Goal: Information Seeking & Learning: Learn about a topic

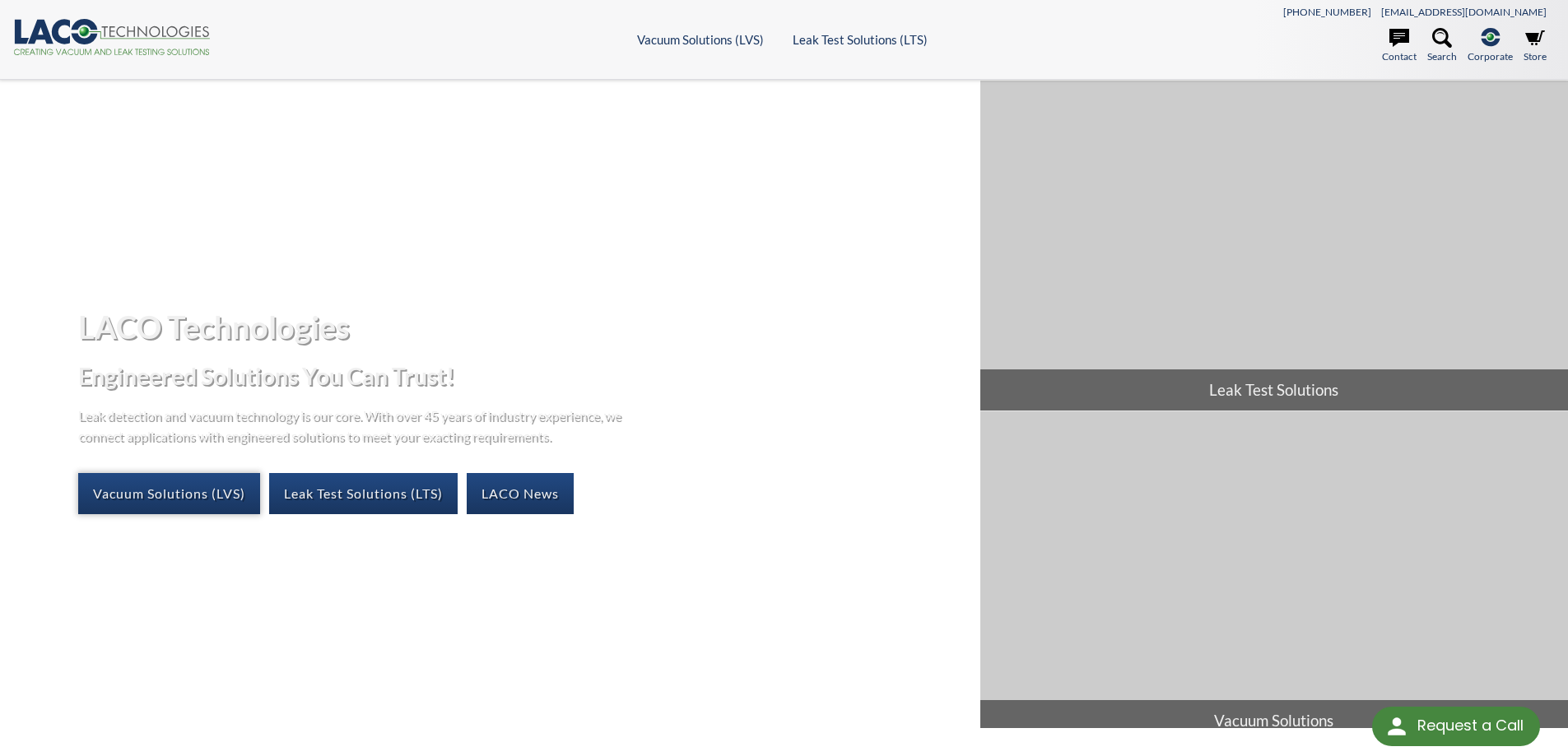
click at [227, 488] on link "Vacuum Solutions (LVS)" at bounding box center [170, 494] width 182 height 41
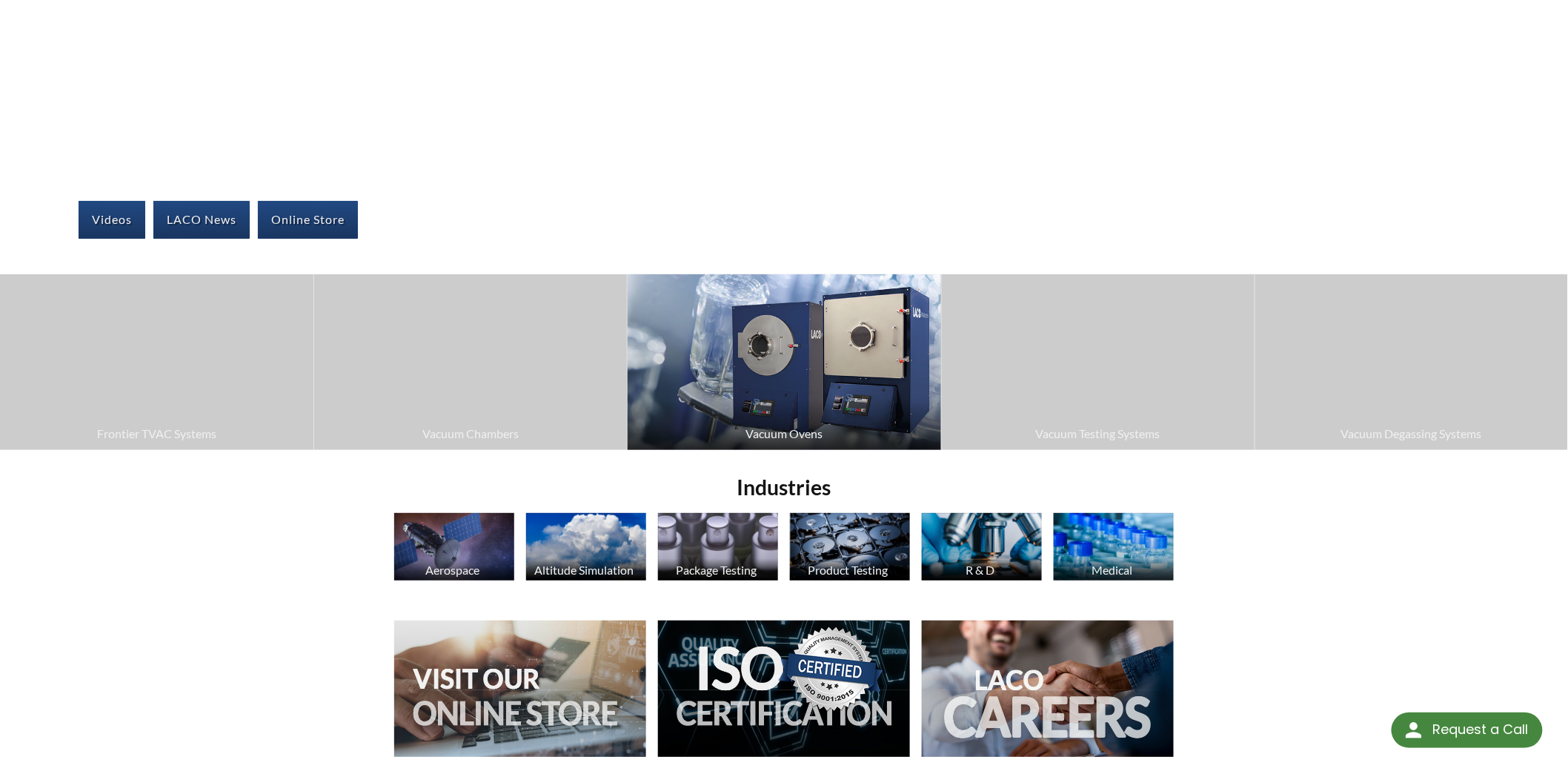
scroll to position [274, 0]
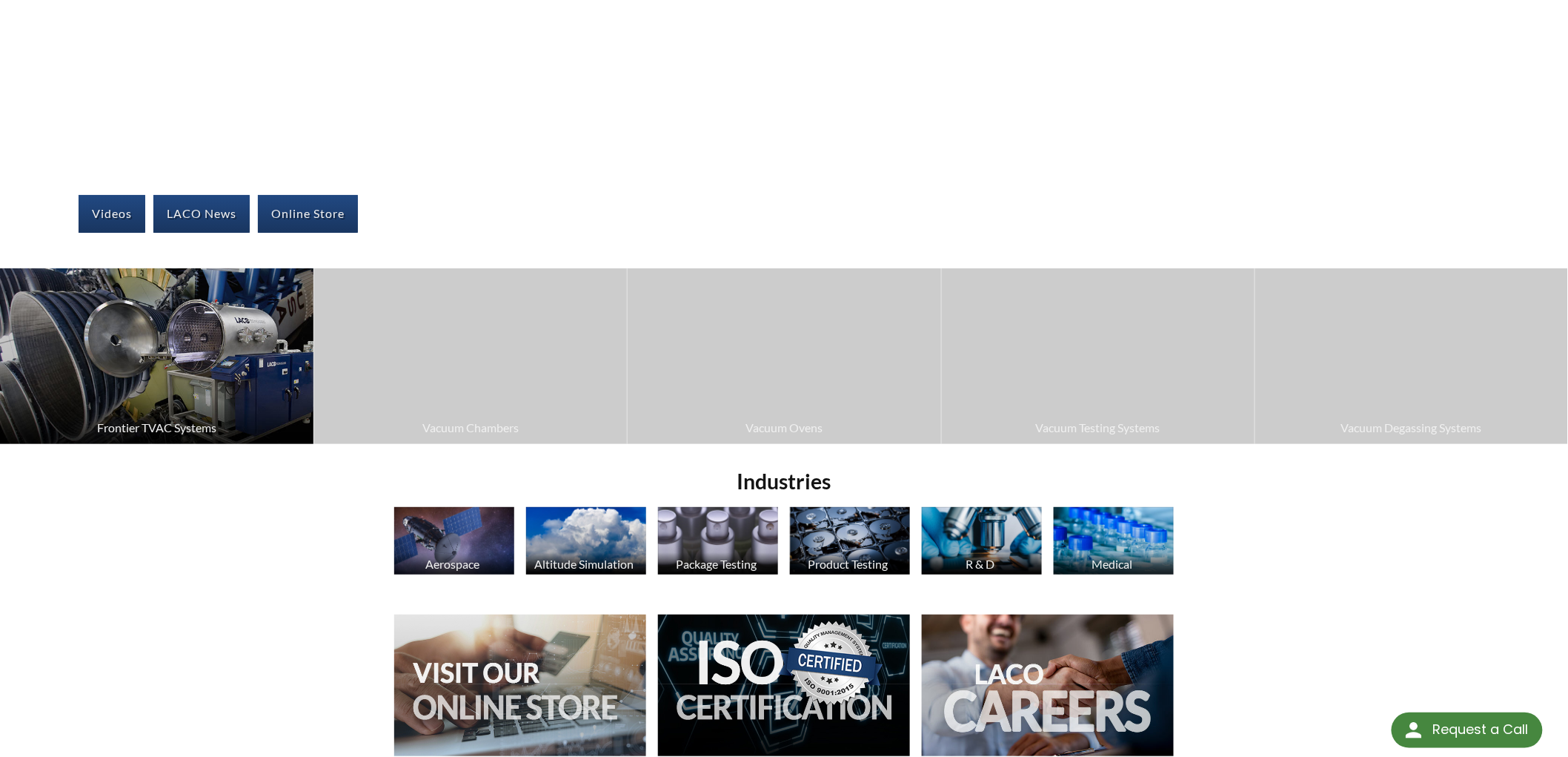
click at [230, 381] on img at bounding box center [156, 356] width 313 height 176
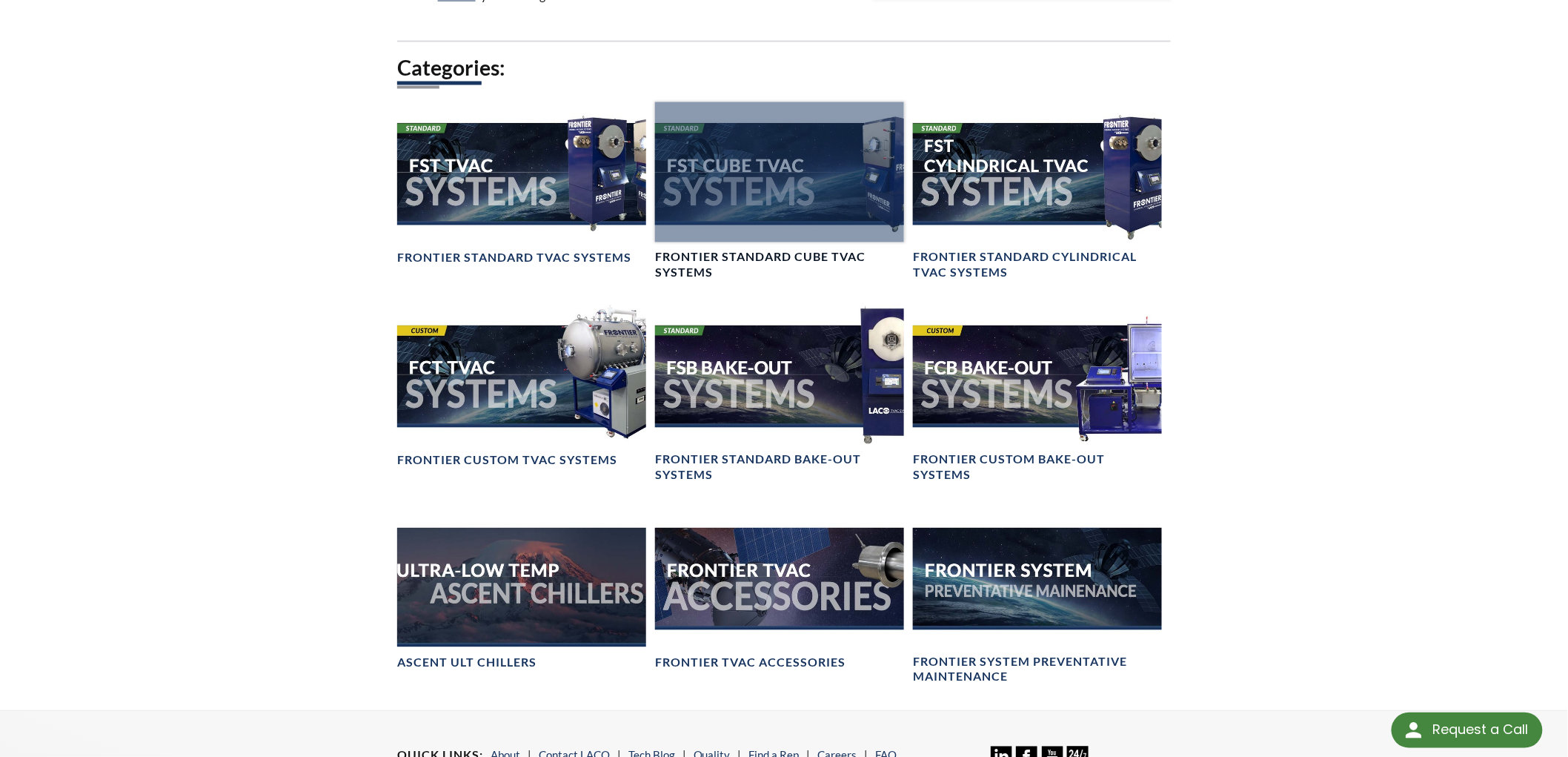
scroll to position [1098, 0]
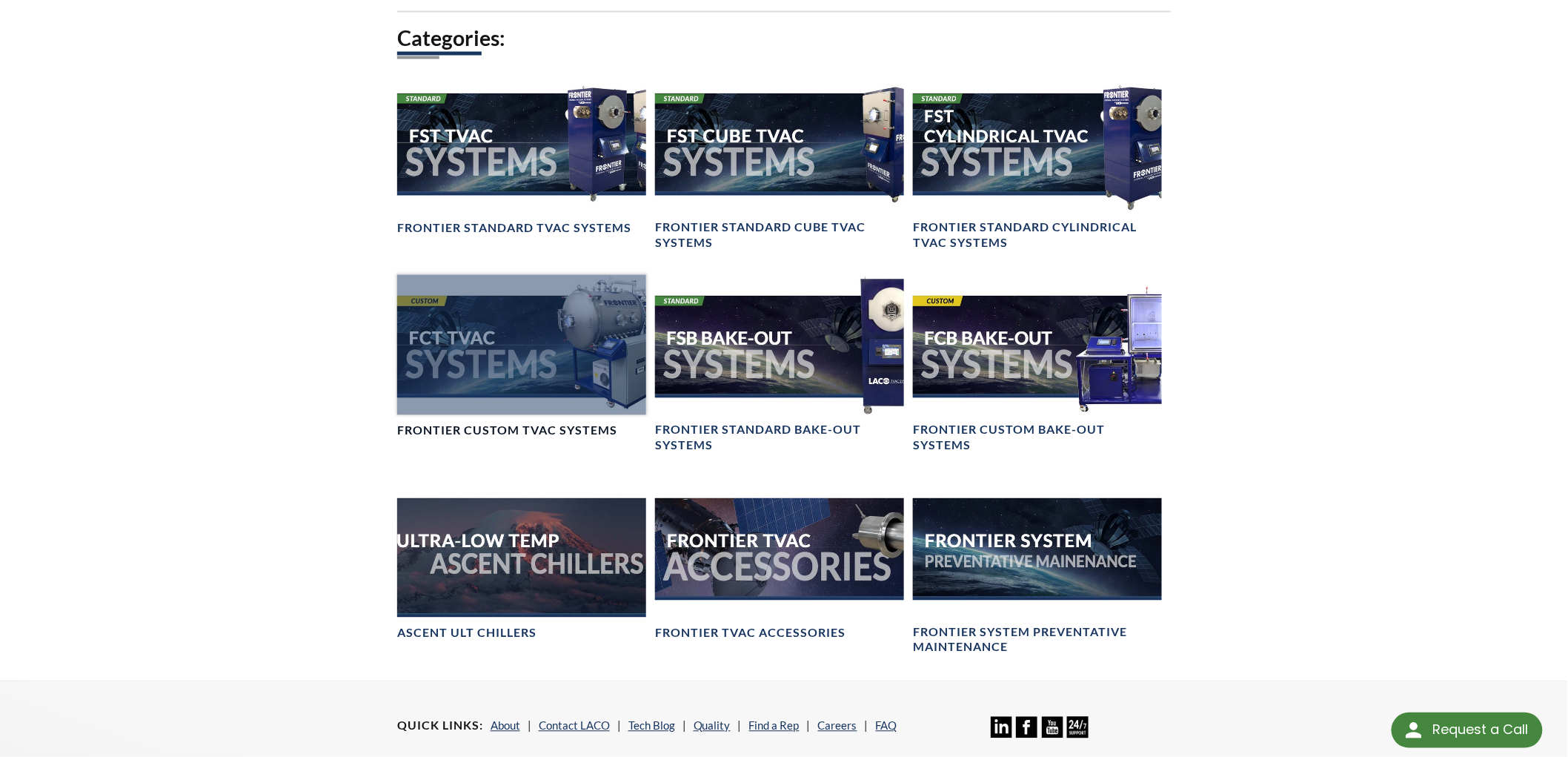
click at [560, 392] on div at bounding box center [522, 345] width 249 height 140
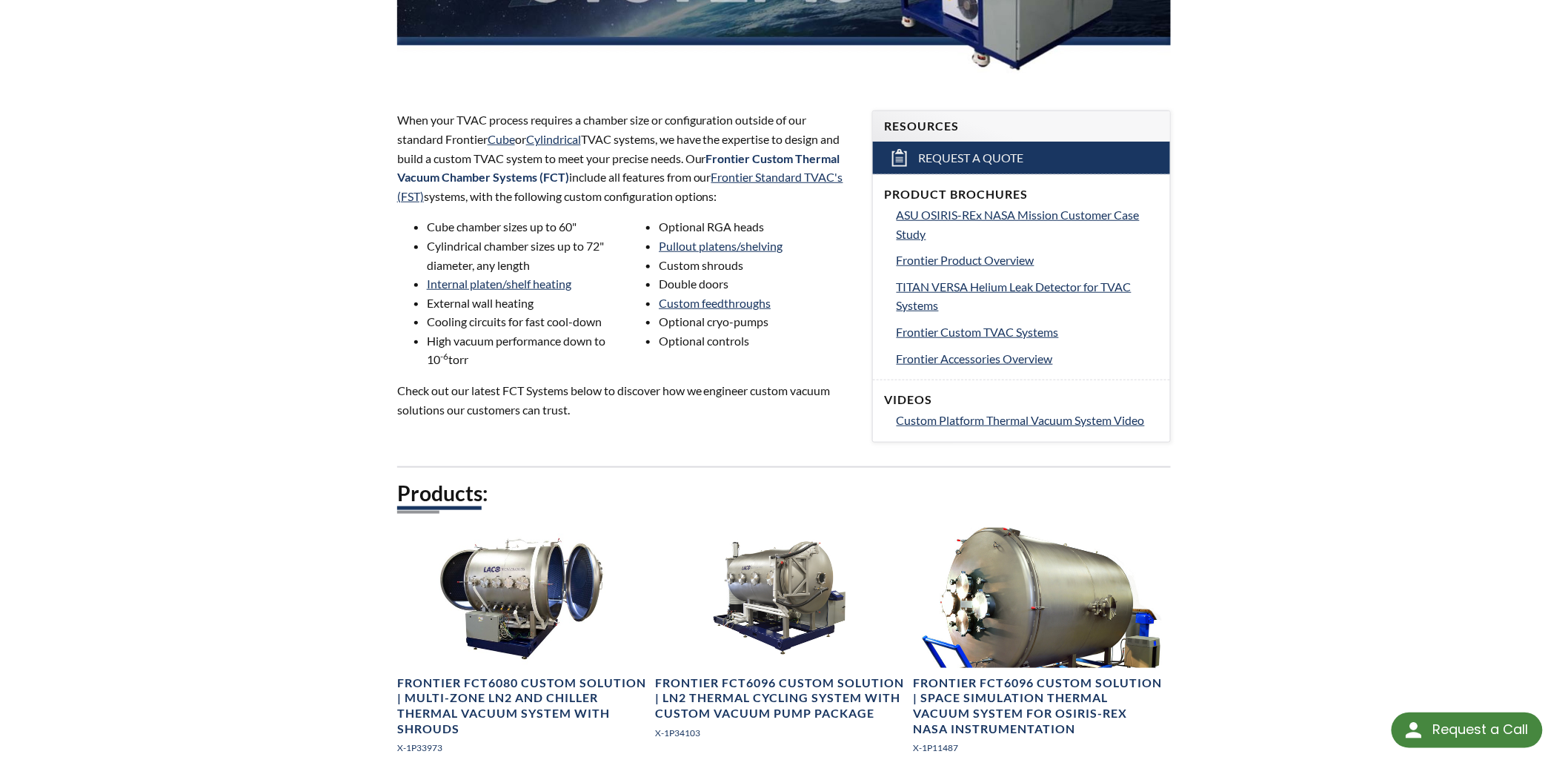
scroll to position [439, 0]
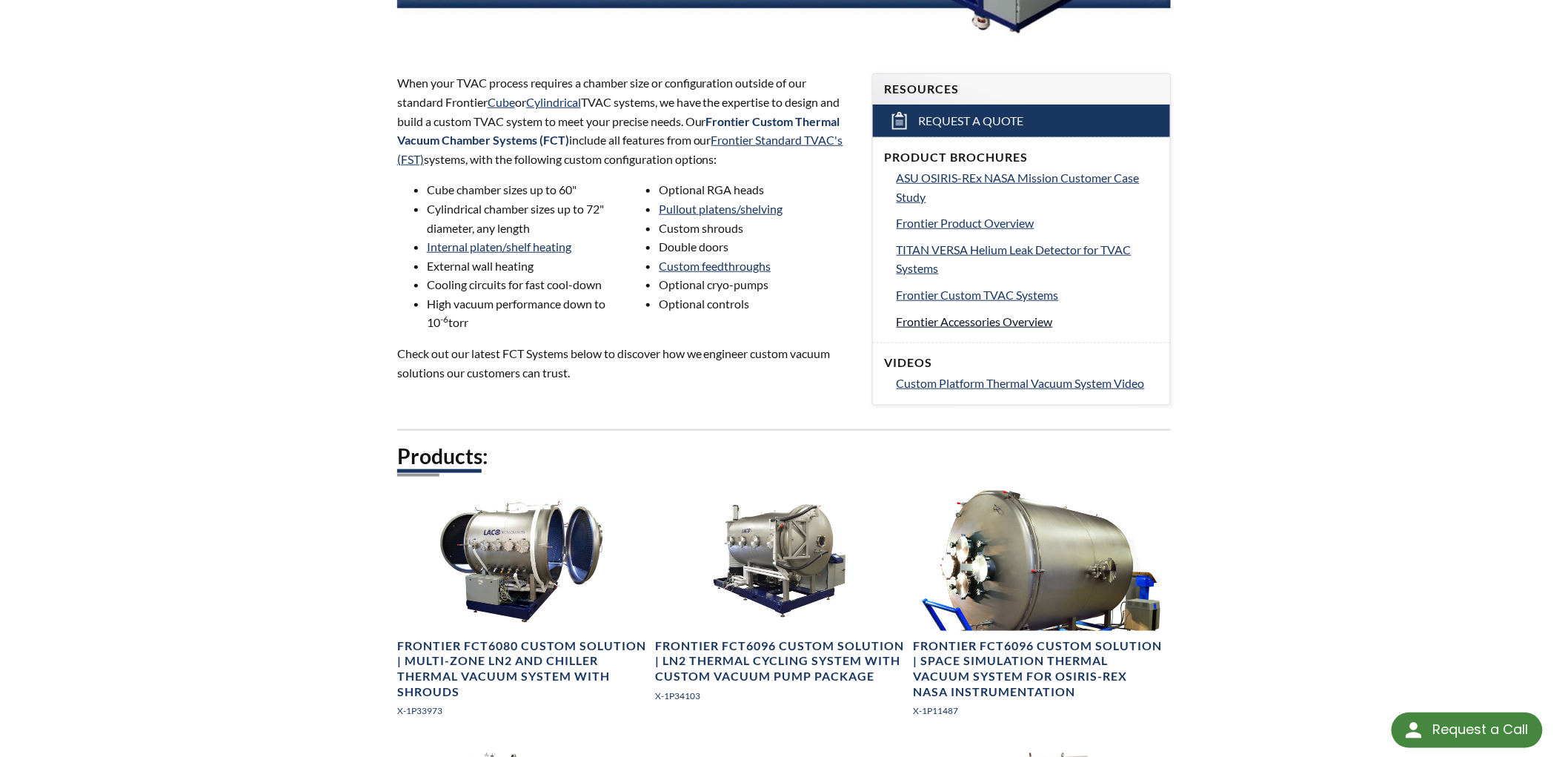
click at [986, 322] on span "Frontier Accessories Overview" at bounding box center [974, 321] width 156 height 15
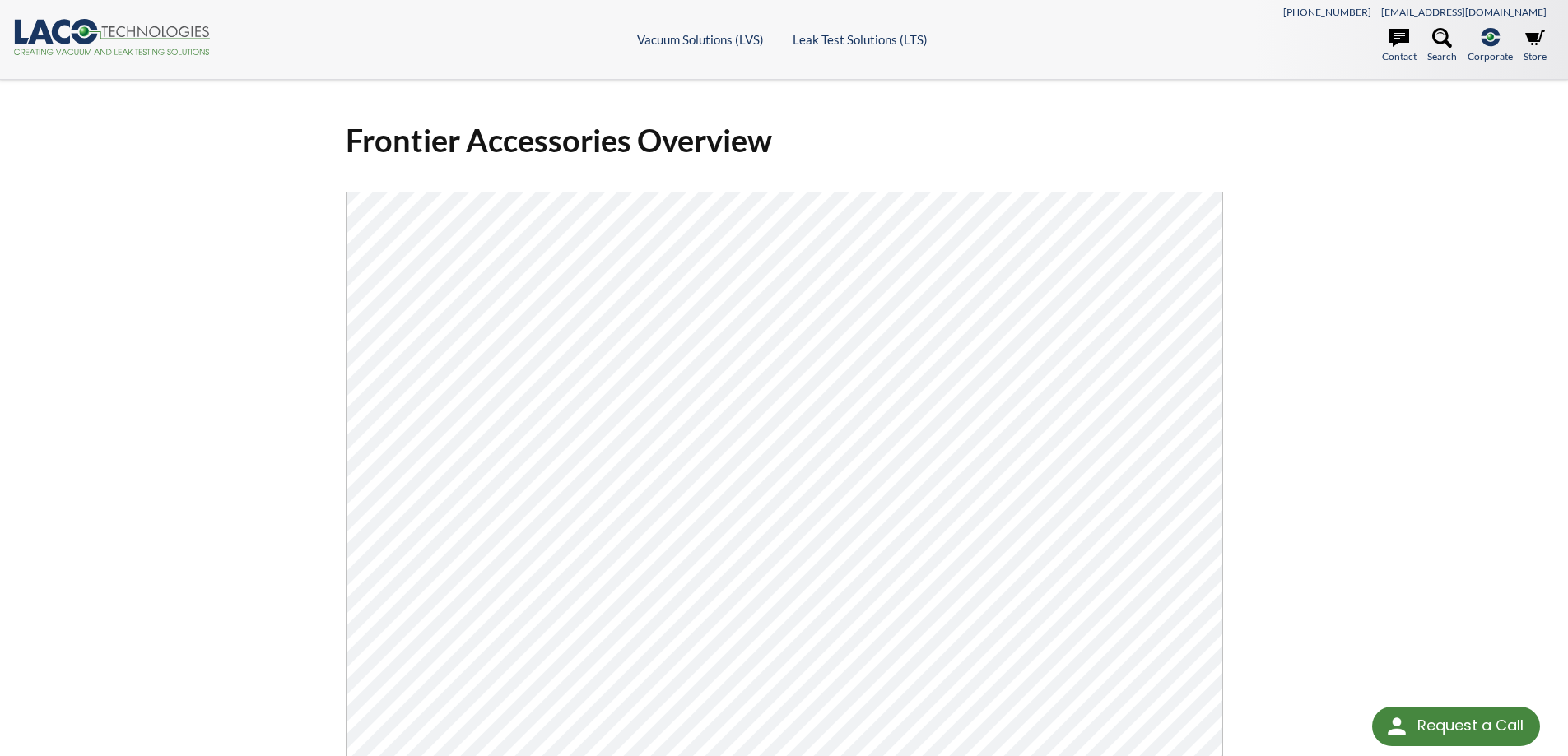
click at [728, 12] on header ".cls-1{fill:#193661;}.cls-2{fill:#58595b;}.cls-3{fill:url(#radial-gradient);}.c…" at bounding box center [784, 40] width 1568 height 80
click at [718, 27] on header ".cls-1{fill:#193661;}.cls-2{fill:#58595b;}.cls-3{fill:url(#radial-gradient);}.c…" at bounding box center [784, 40] width 1568 height 80
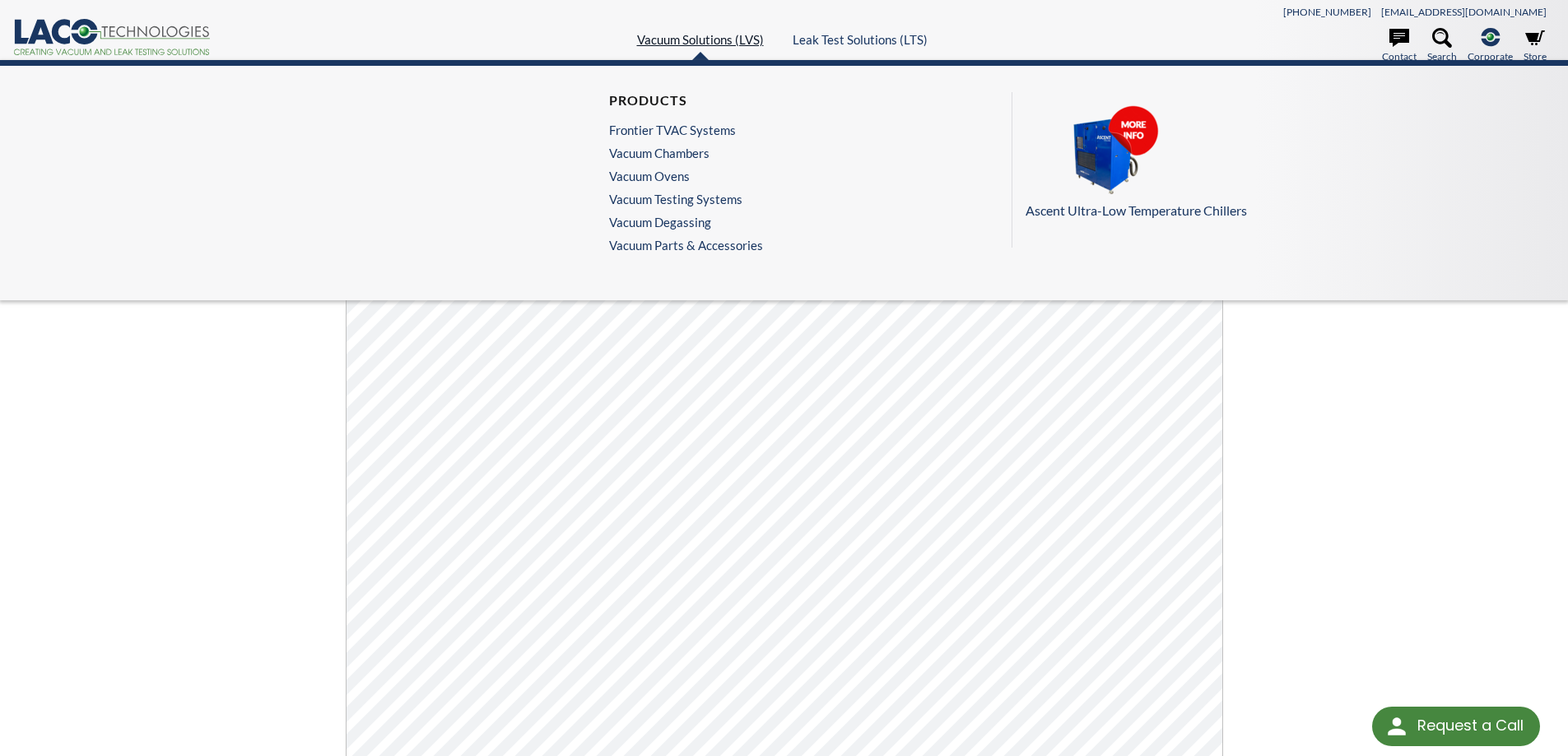
click at [712, 39] on link "Vacuum Solutions (LVS)" at bounding box center [700, 40] width 127 height 15
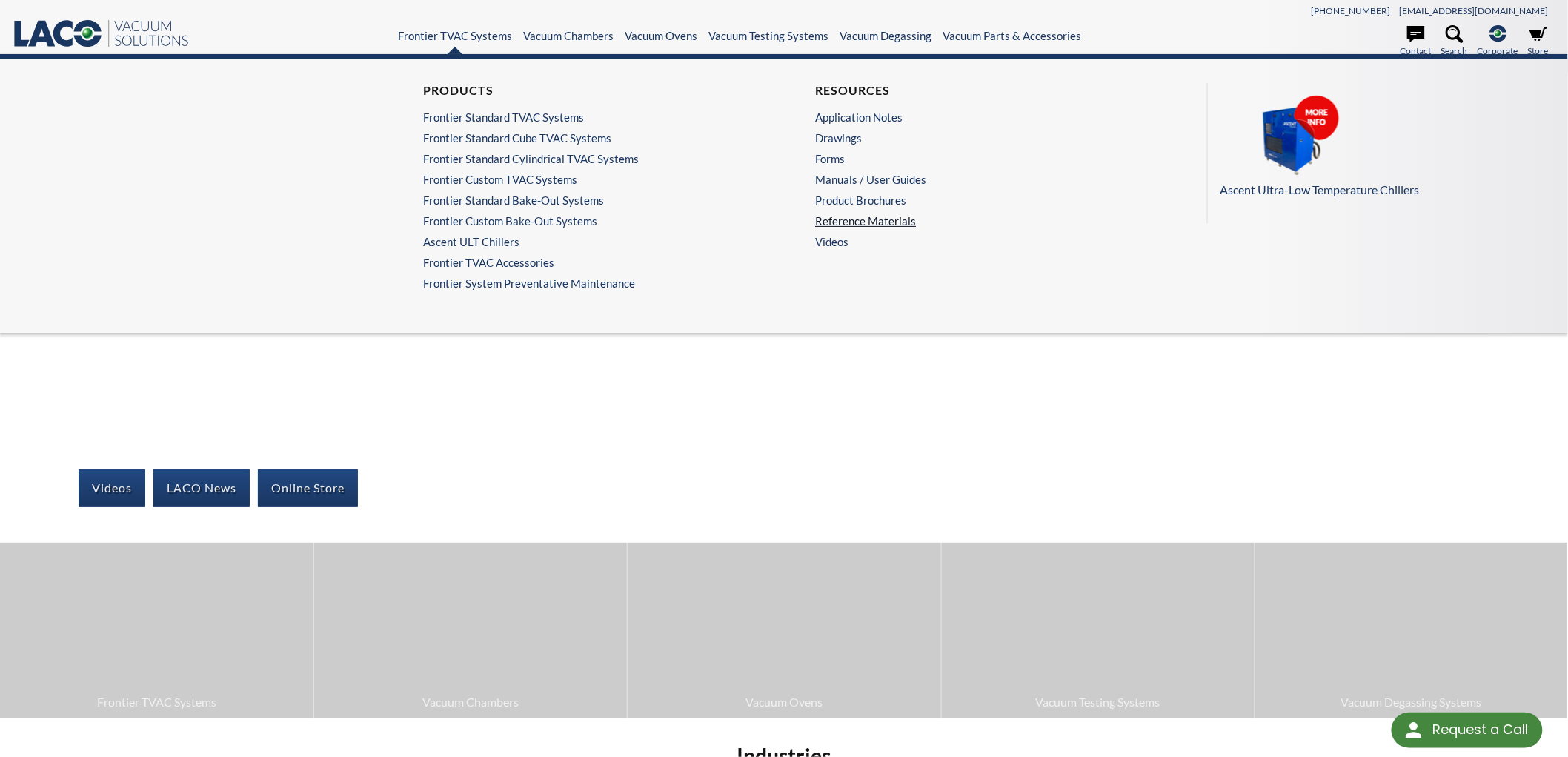
click at [884, 223] on link "Reference Materials" at bounding box center [976, 221] width 322 height 14
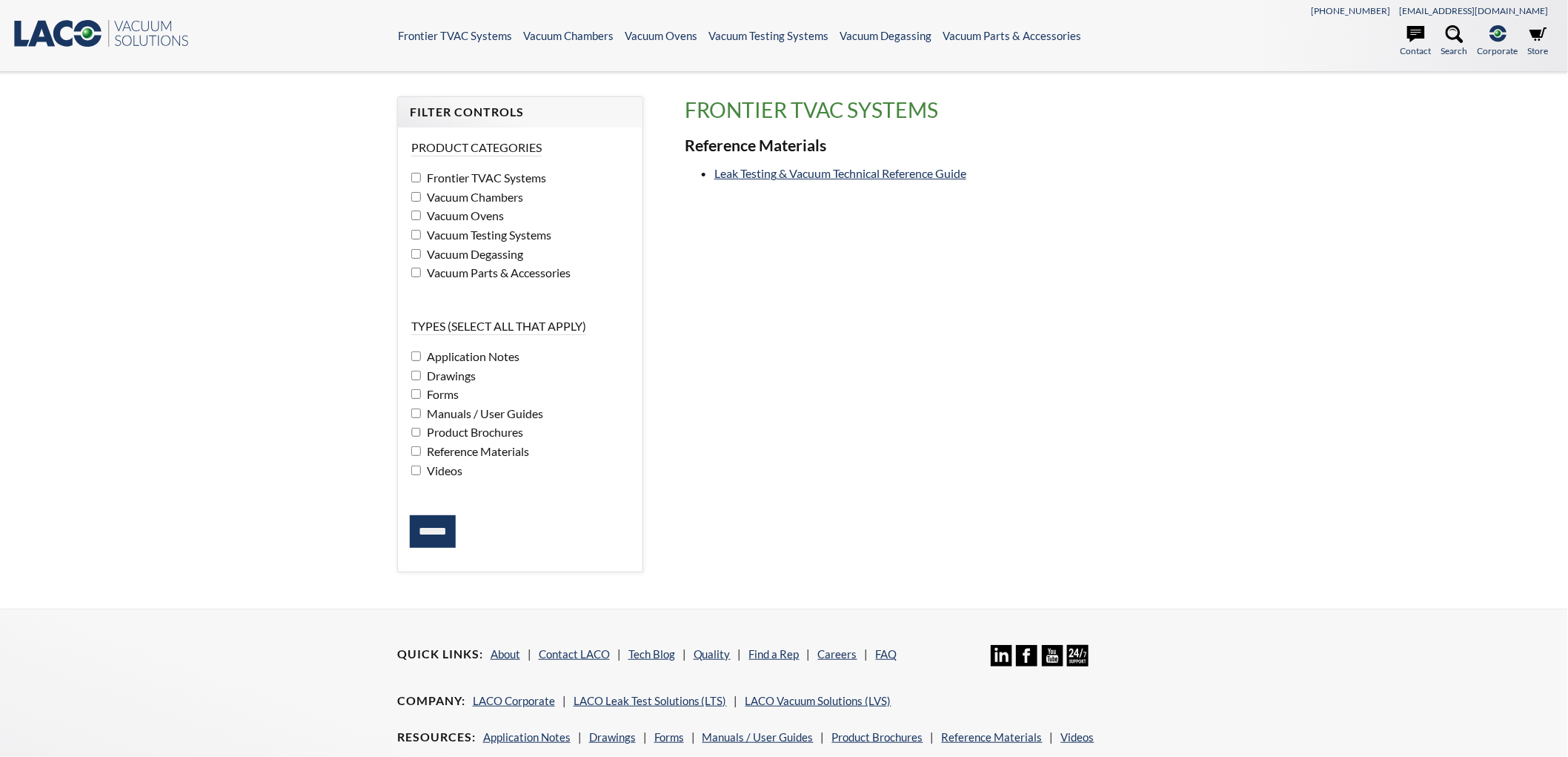
select select "Language Translate Widget"
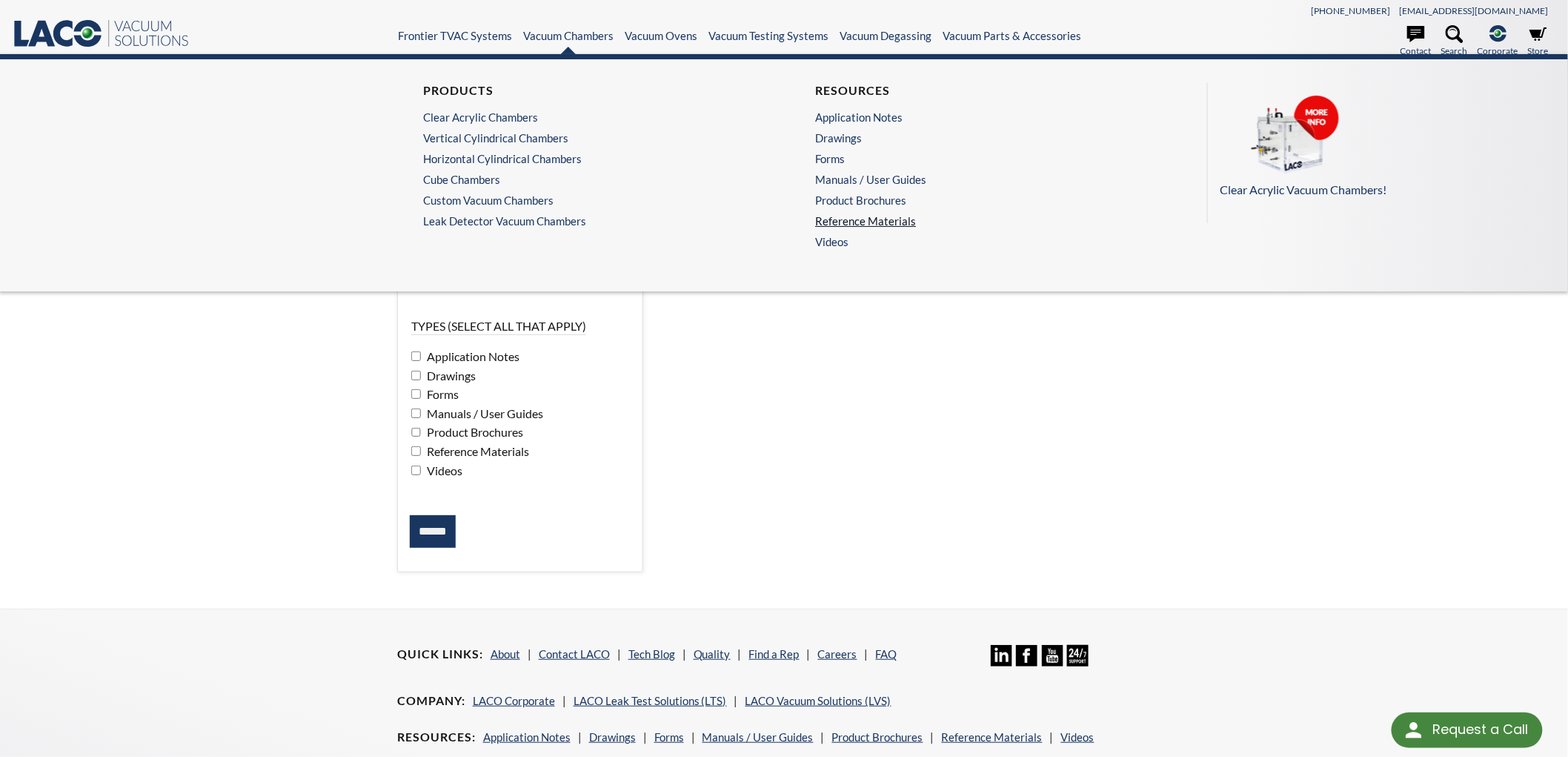
click at [872, 218] on link "Reference Materials" at bounding box center [976, 221] width 322 height 14
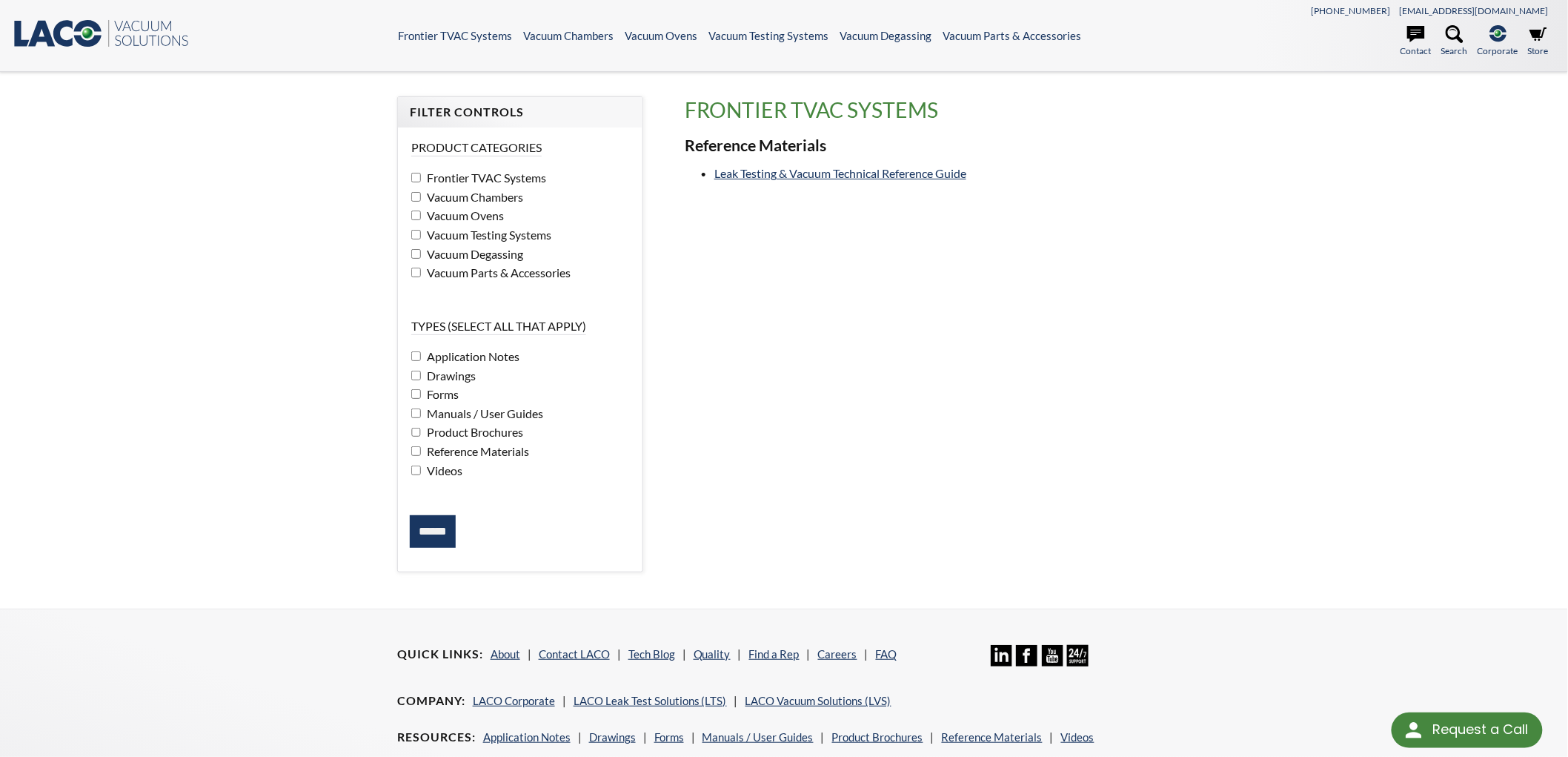
click at [810, 469] on div "Filter Controls Product Categories Frontier TVAC Systems Vacuum Chambers Vacuum…" at bounding box center [784, 341] width 792 height 488
click at [421, 172] on label "Frontier TVAC Systems" at bounding box center [520, 178] width 218 height 20
click at [426, 516] on input "******" at bounding box center [433, 532] width 46 height 32
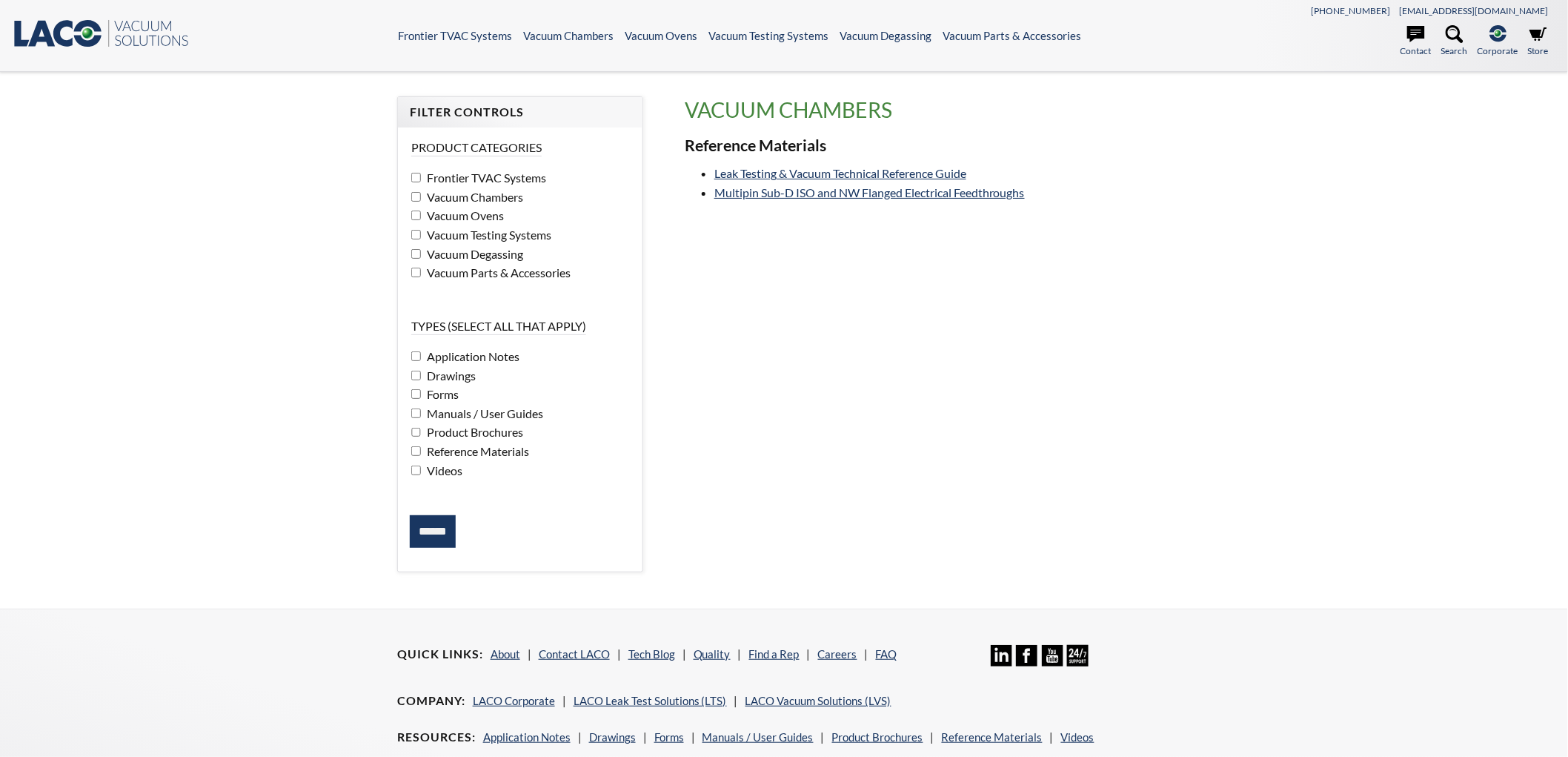
select select "Language Translate Widget"
click at [806, 195] on link "Multipin Sub-D ISO and NW Flanged Electrical Feedthroughs" at bounding box center [869, 192] width 311 height 15
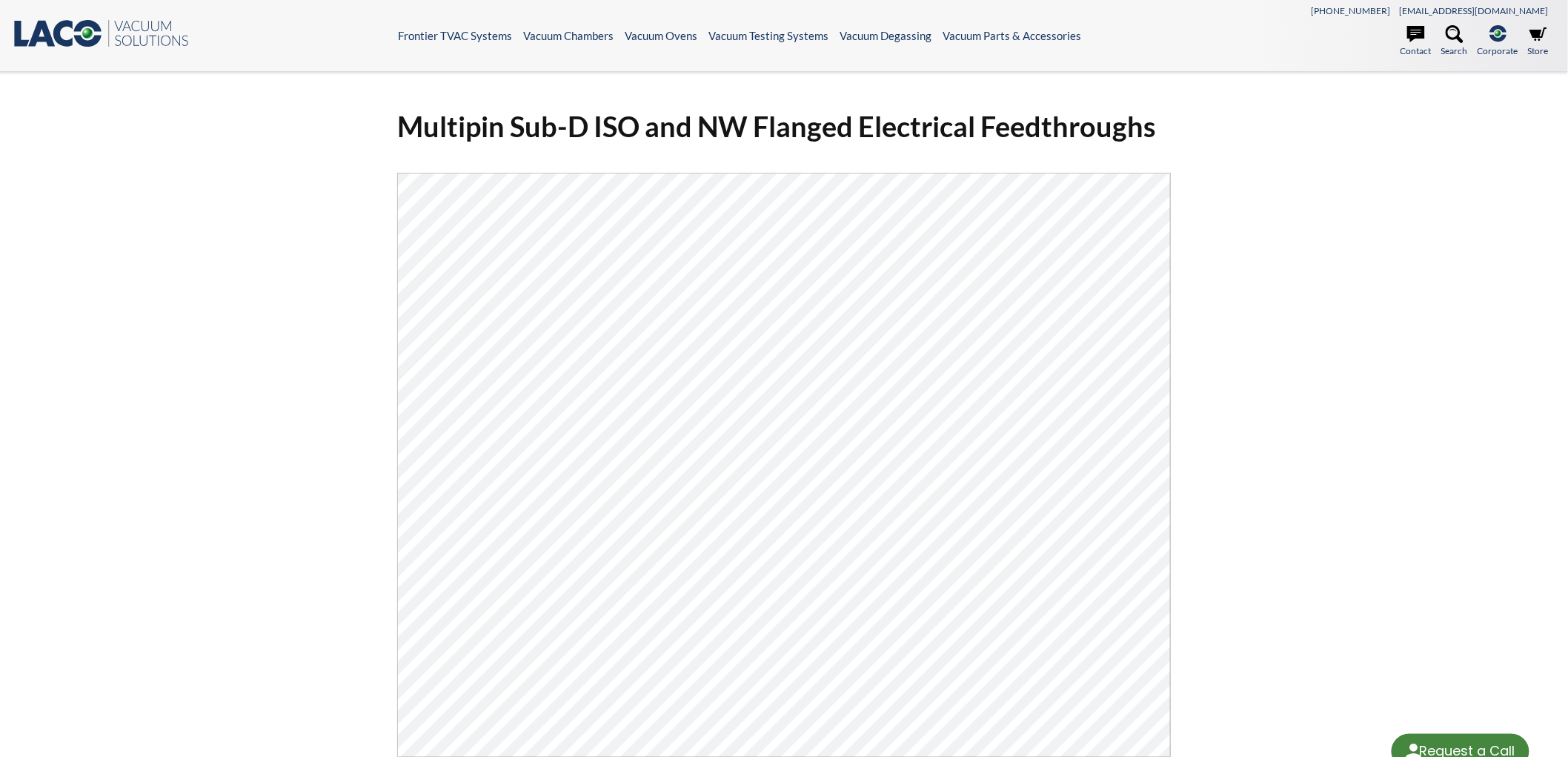
select select "Language Translate Widget"
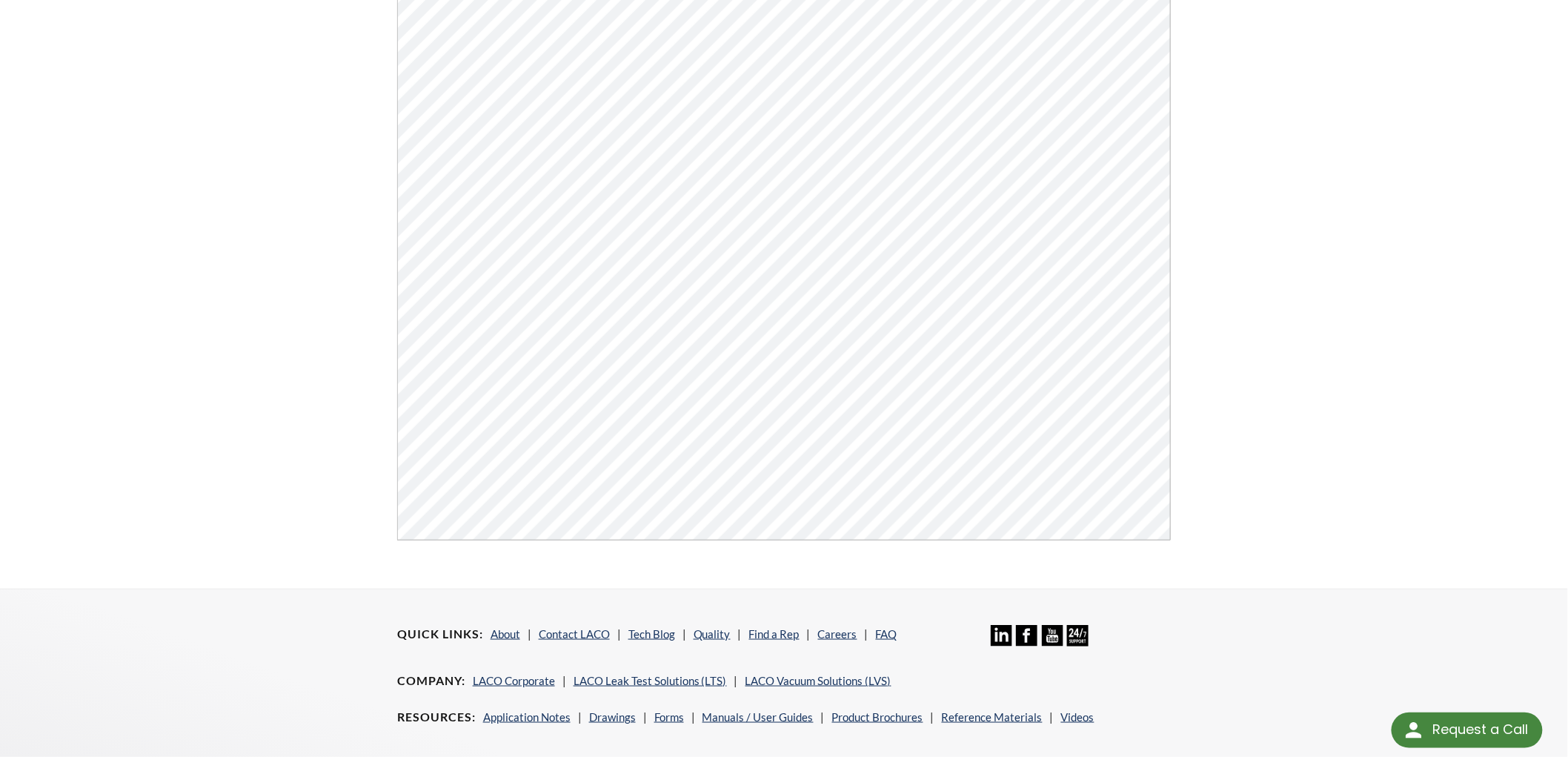
scroll to position [55, 0]
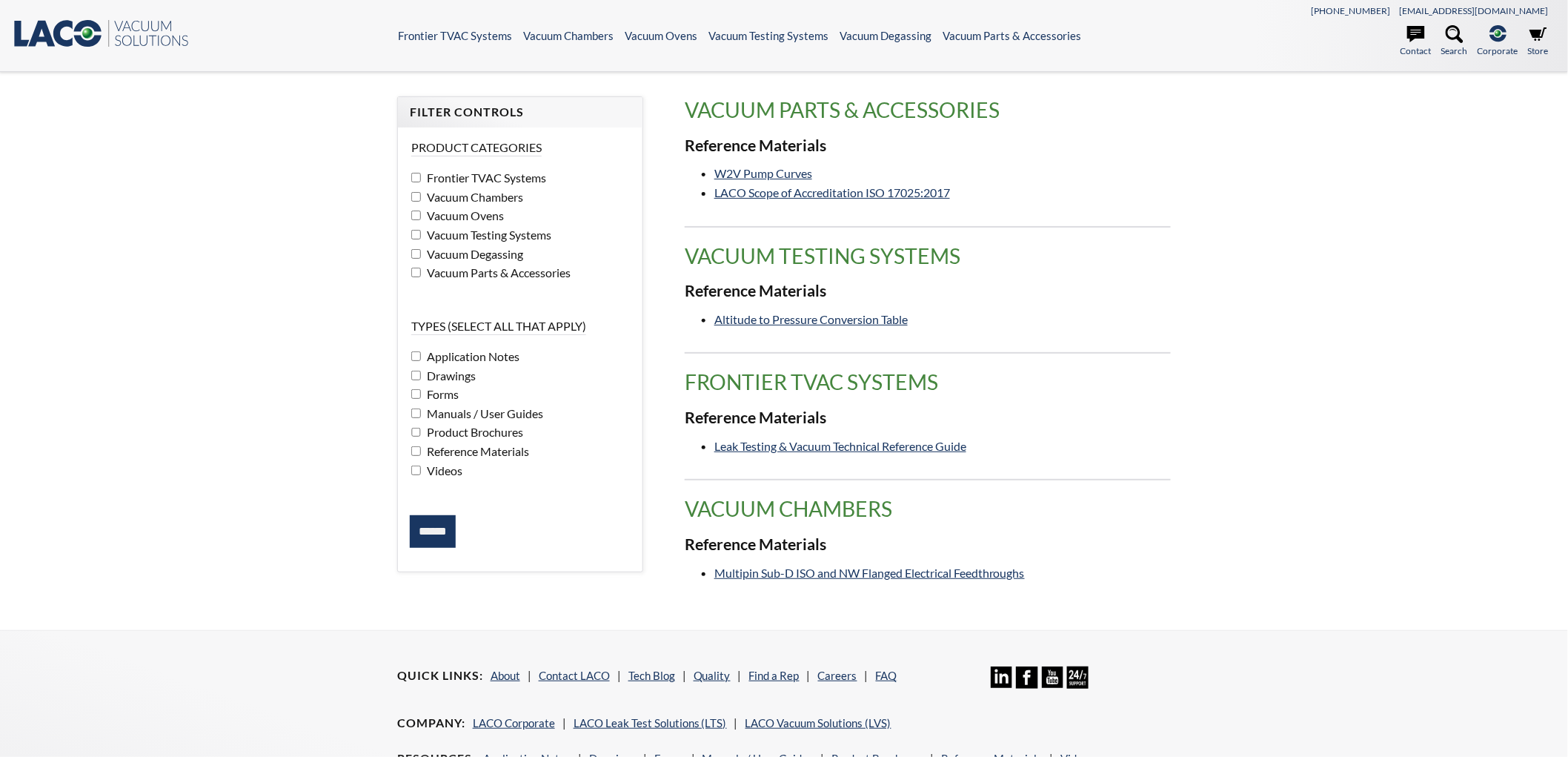
select select "Language Translate Widget"
click at [868, 573] on link "Multipin Sub-D ISO and NW Flanged Electrical Feedthroughs" at bounding box center [869, 573] width 311 height 15
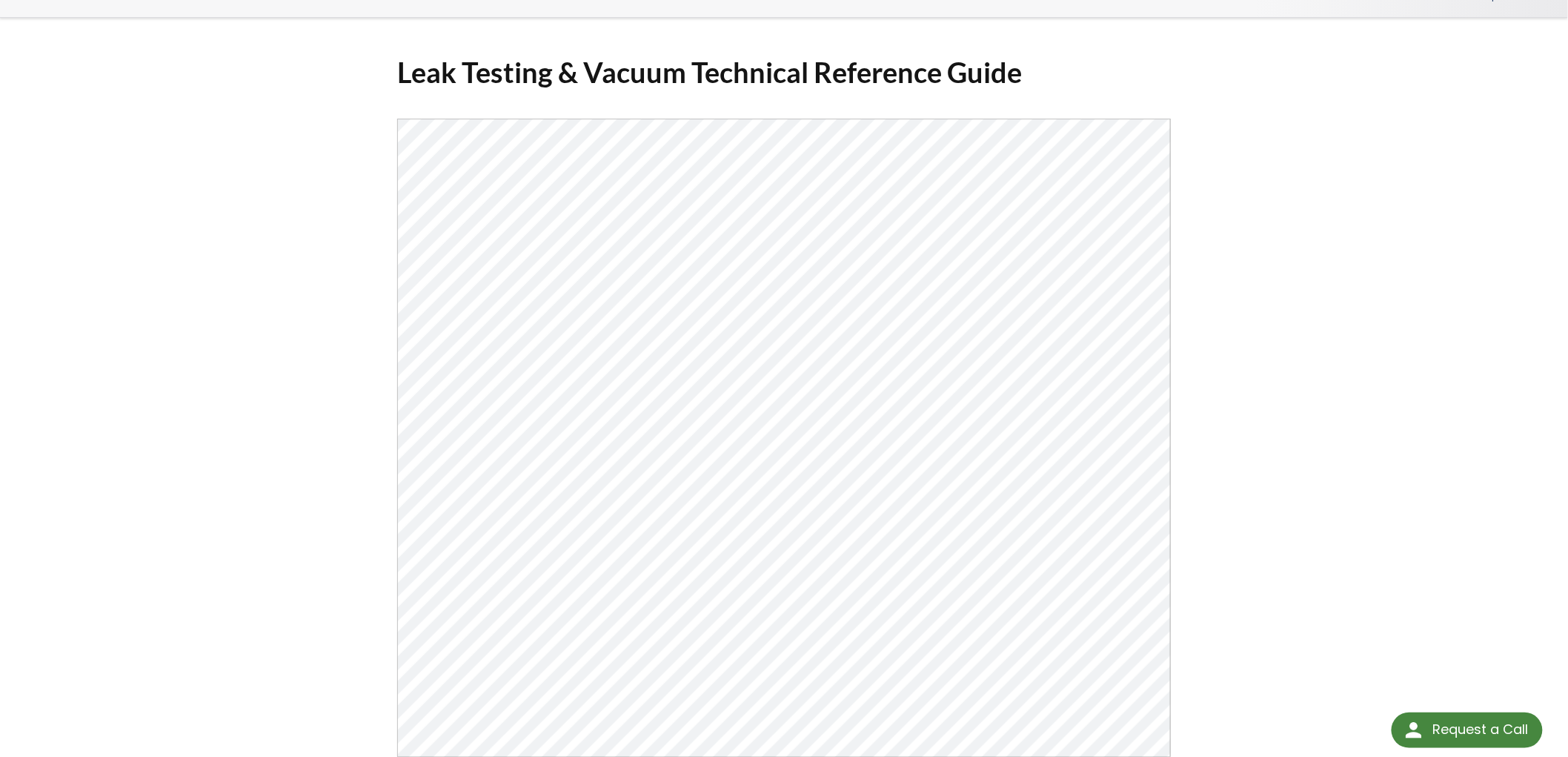
scroll to position [274, 0]
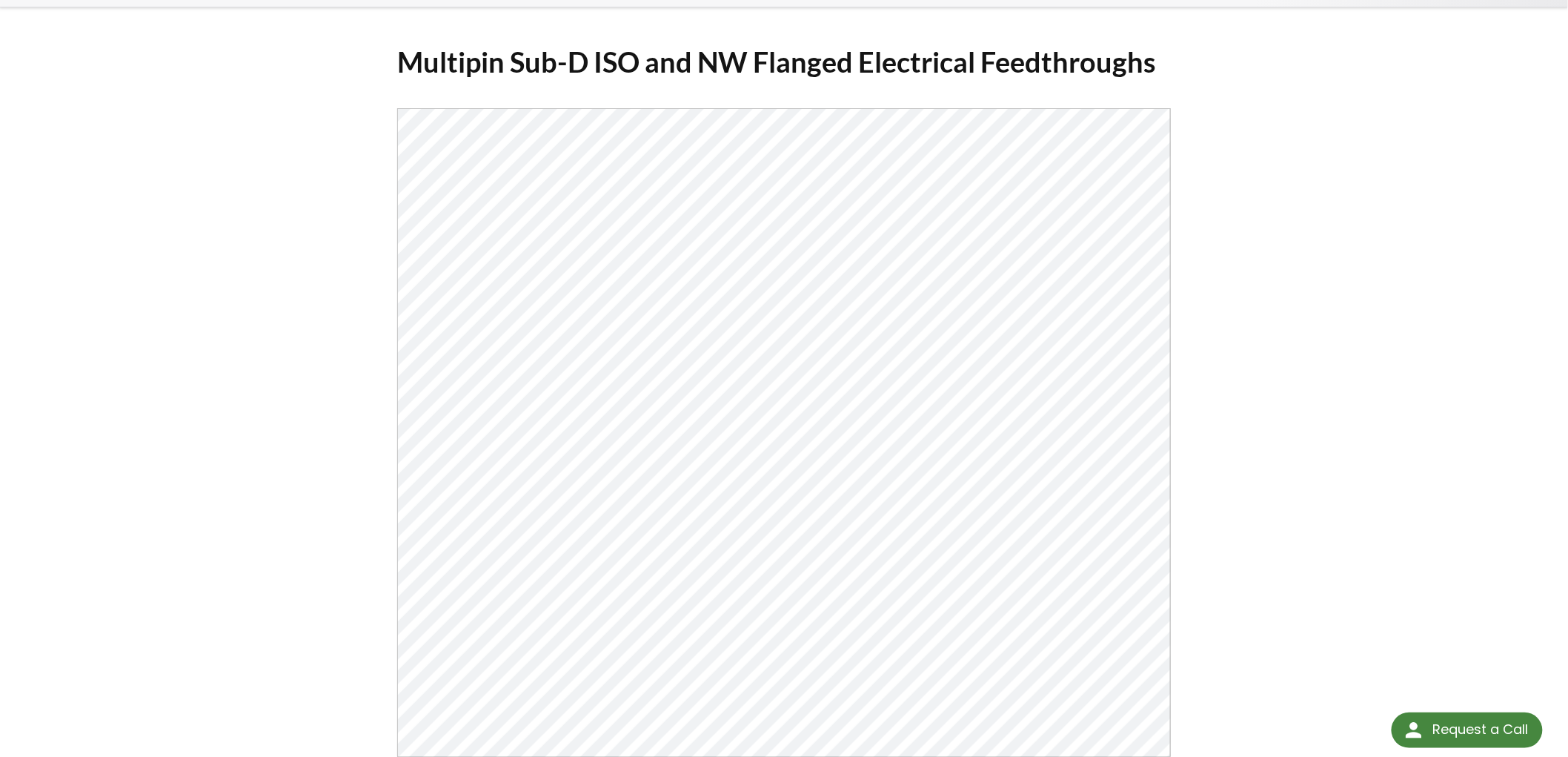
scroll to position [55, 0]
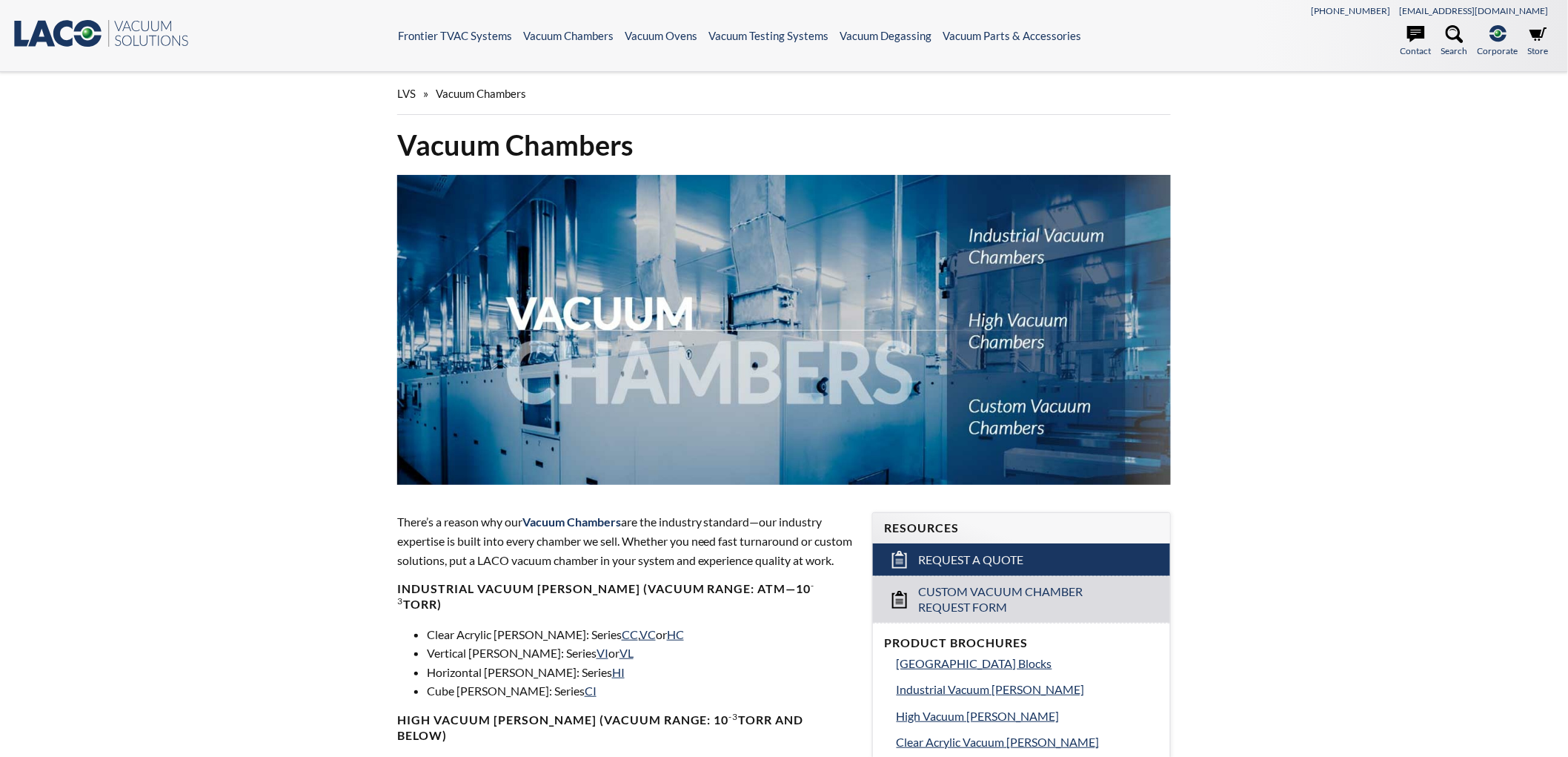
select select "Language Translate Widget"
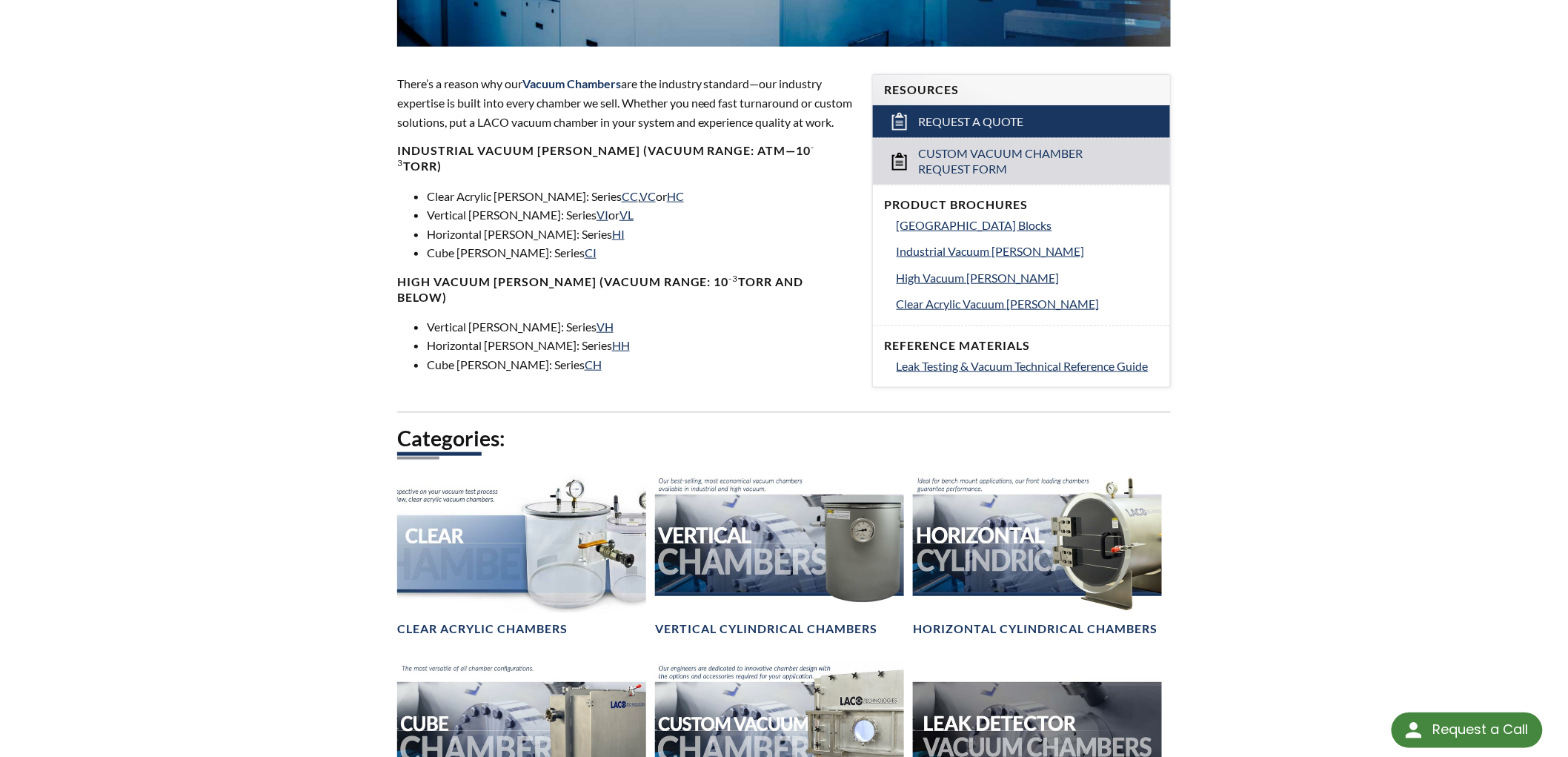
scroll to position [603, 0]
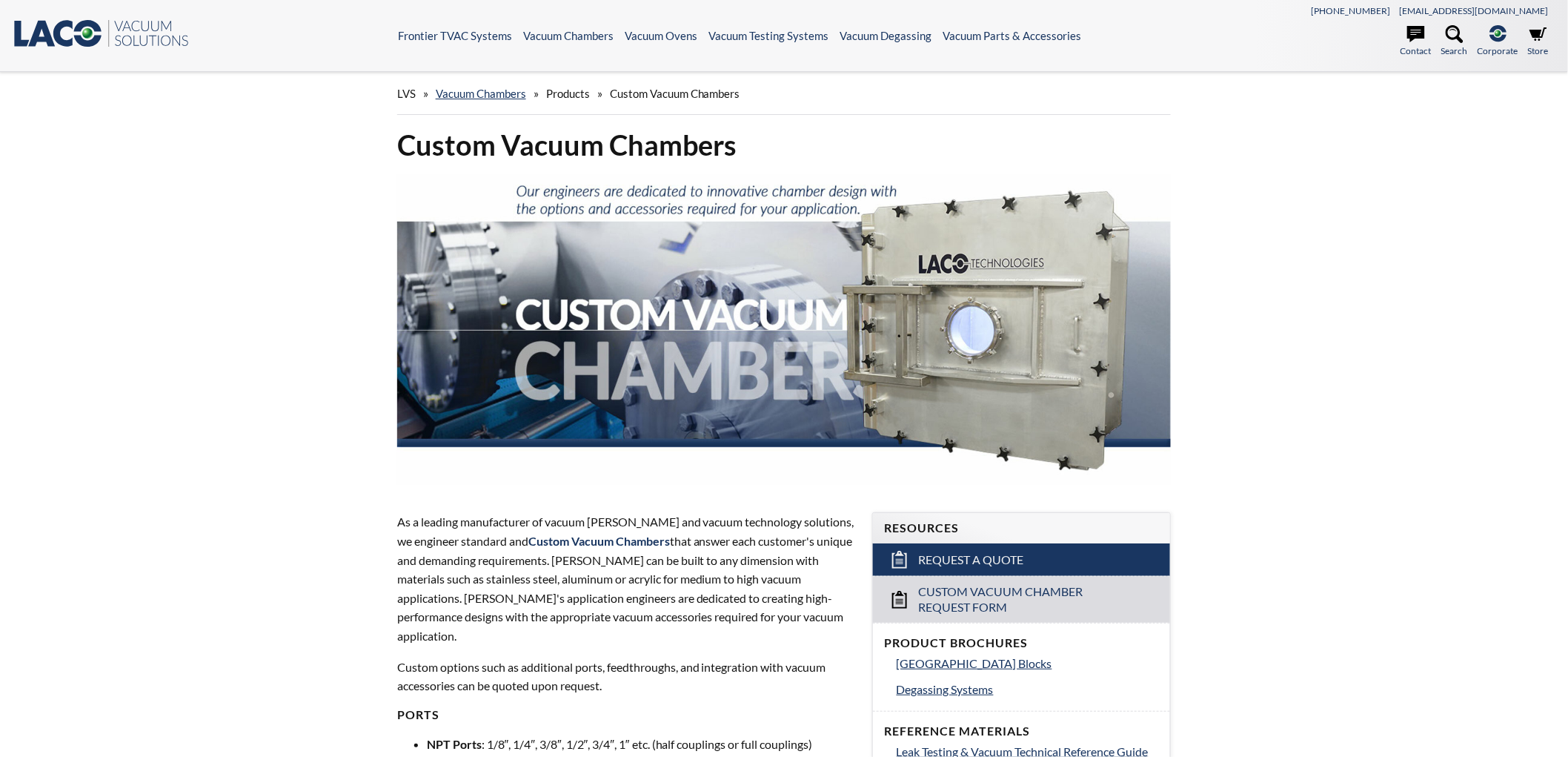
select select "Language Translate Widget"
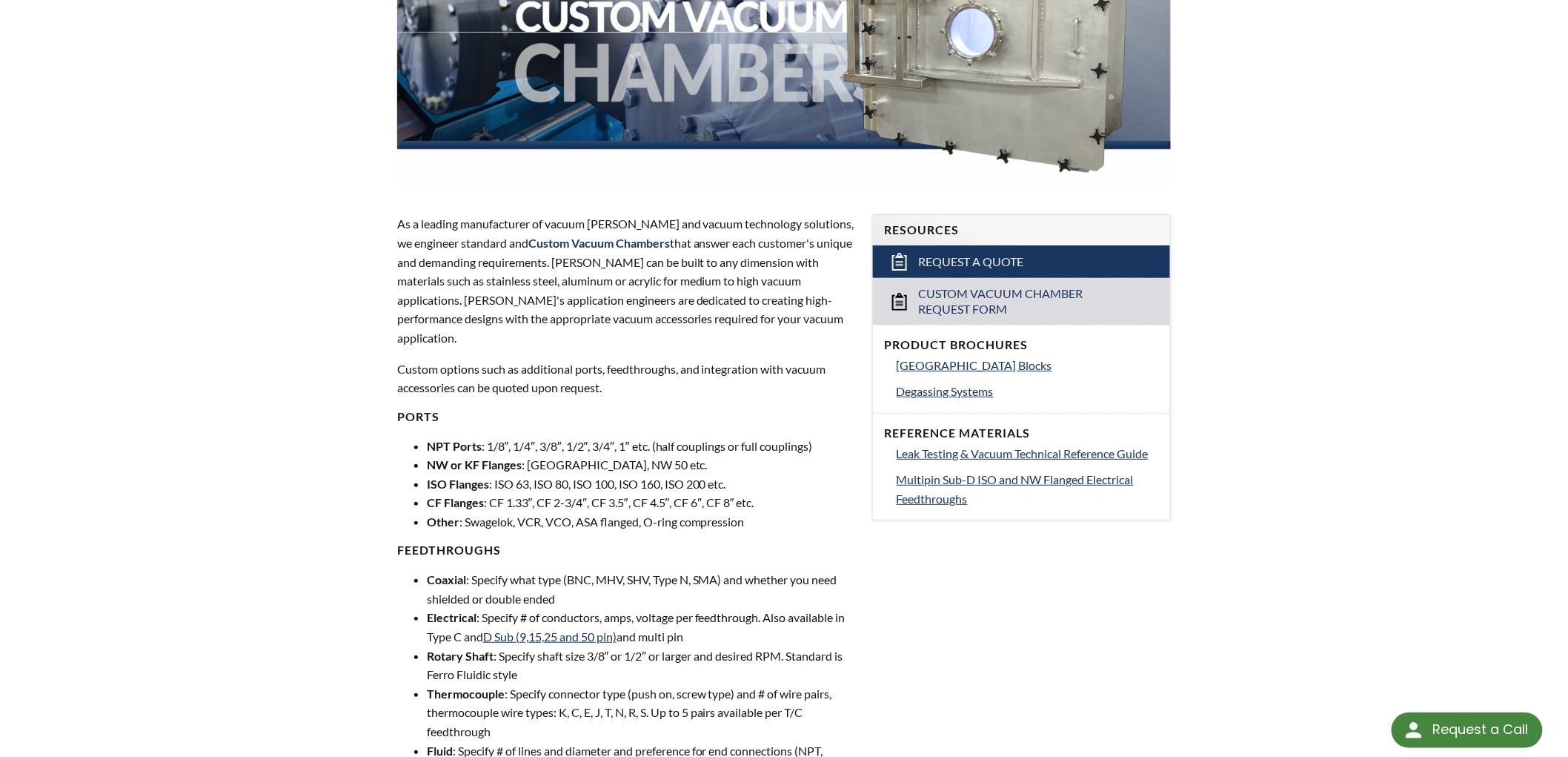
scroll to position [439, 0]
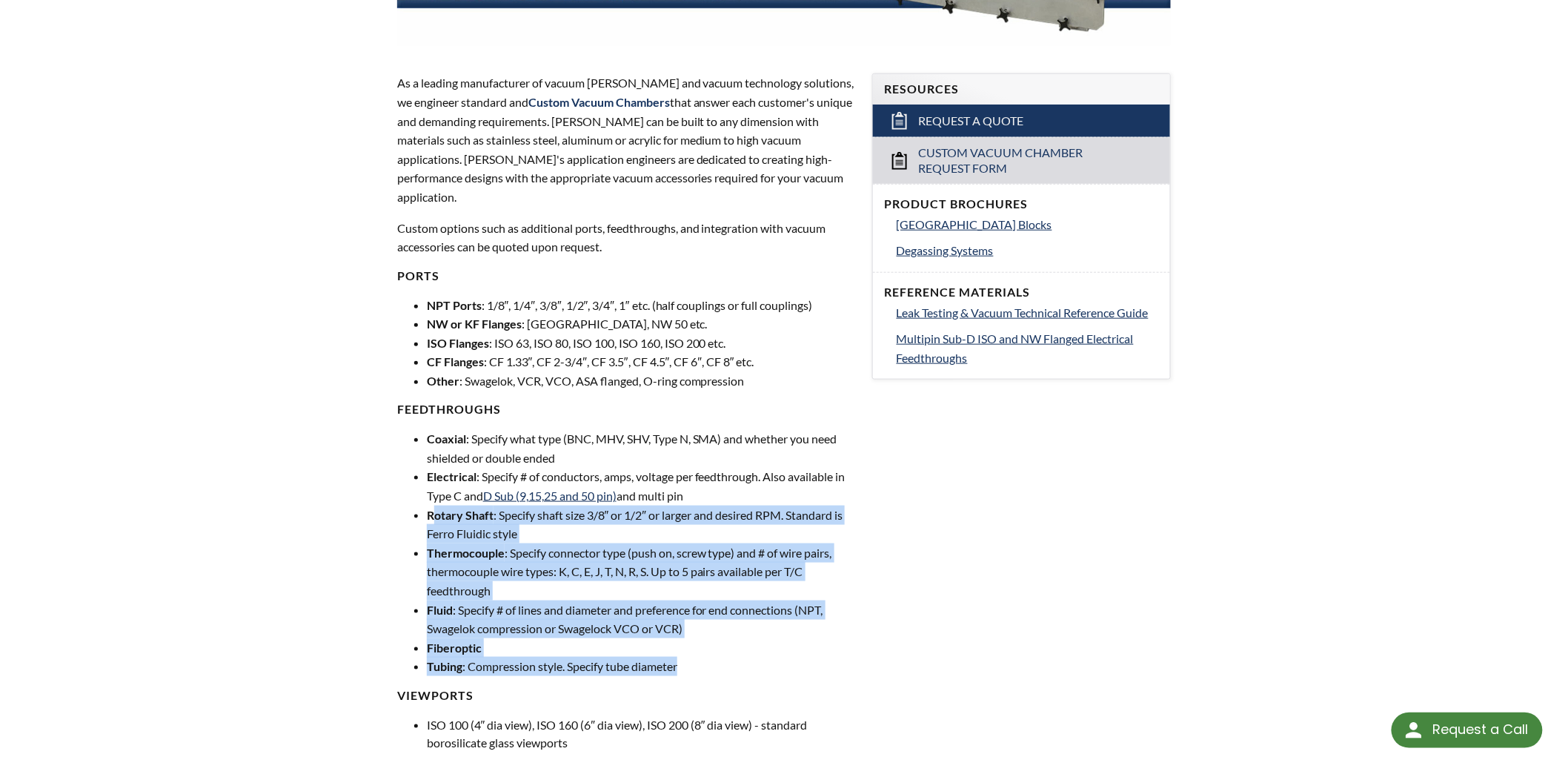
drag, startPoint x: 433, startPoint y: 494, endPoint x: 726, endPoint y: 640, distance: 327.4
click at [726, 640] on ul "Coaxial : Specify what type (BNC, MHV, SHV, Type N, SMA) and whether you need s…" at bounding box center [626, 552] width 457 height 247
click at [719, 657] on li "Tubing : Compression style. Specify tube diameter" at bounding box center [640, 667] width 427 height 20
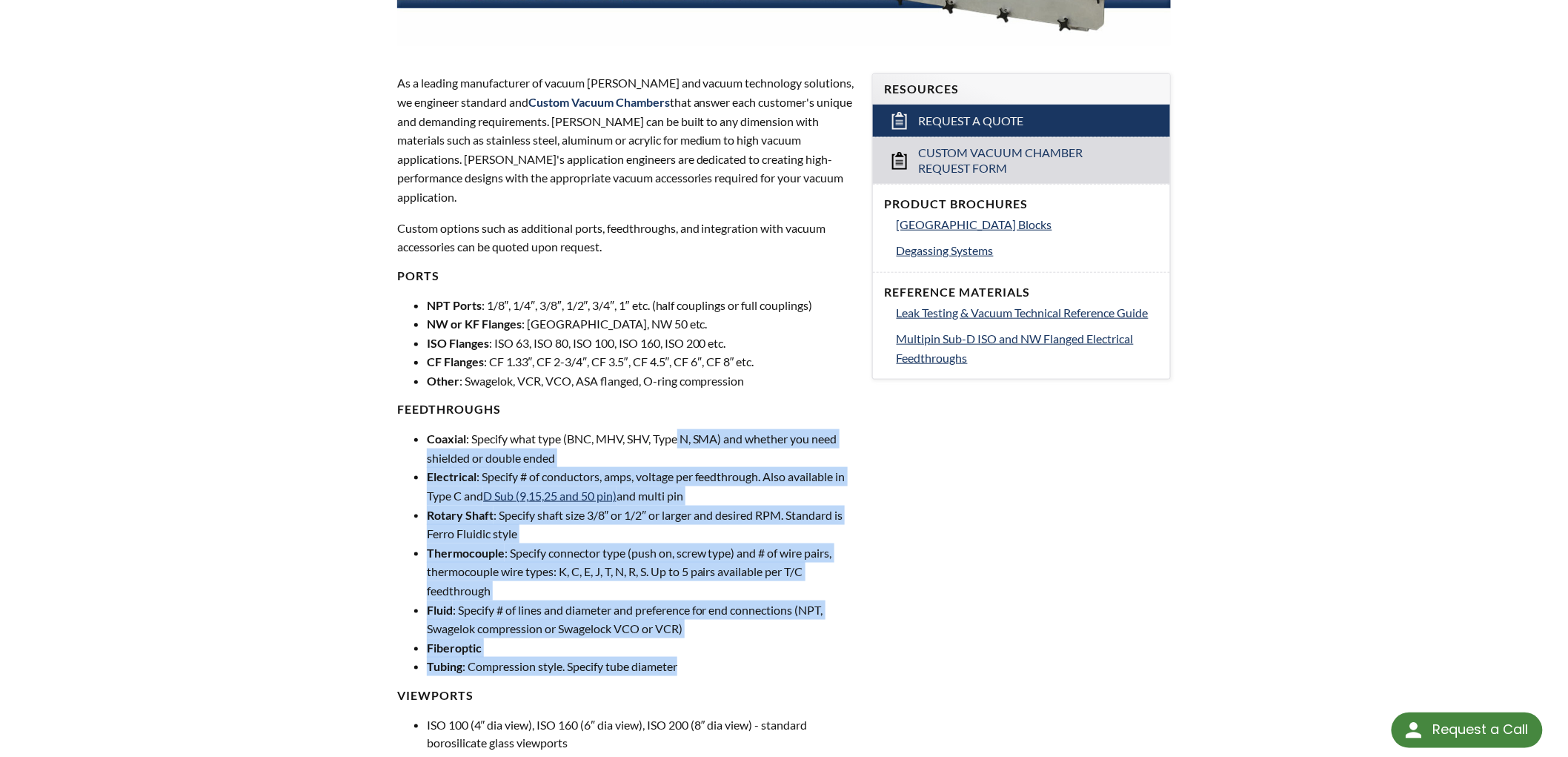
drag, startPoint x: 683, startPoint y: 416, endPoint x: 822, endPoint y: 655, distance: 276.5
click at [822, 655] on ul "Coaxial : Specify what type (BNC, MHV, SHV, Type N, SMA) and whether you need s…" at bounding box center [626, 552] width 457 height 247
click at [822, 657] on li "Tubing : Compression style. Specify tube diameter" at bounding box center [640, 667] width 427 height 20
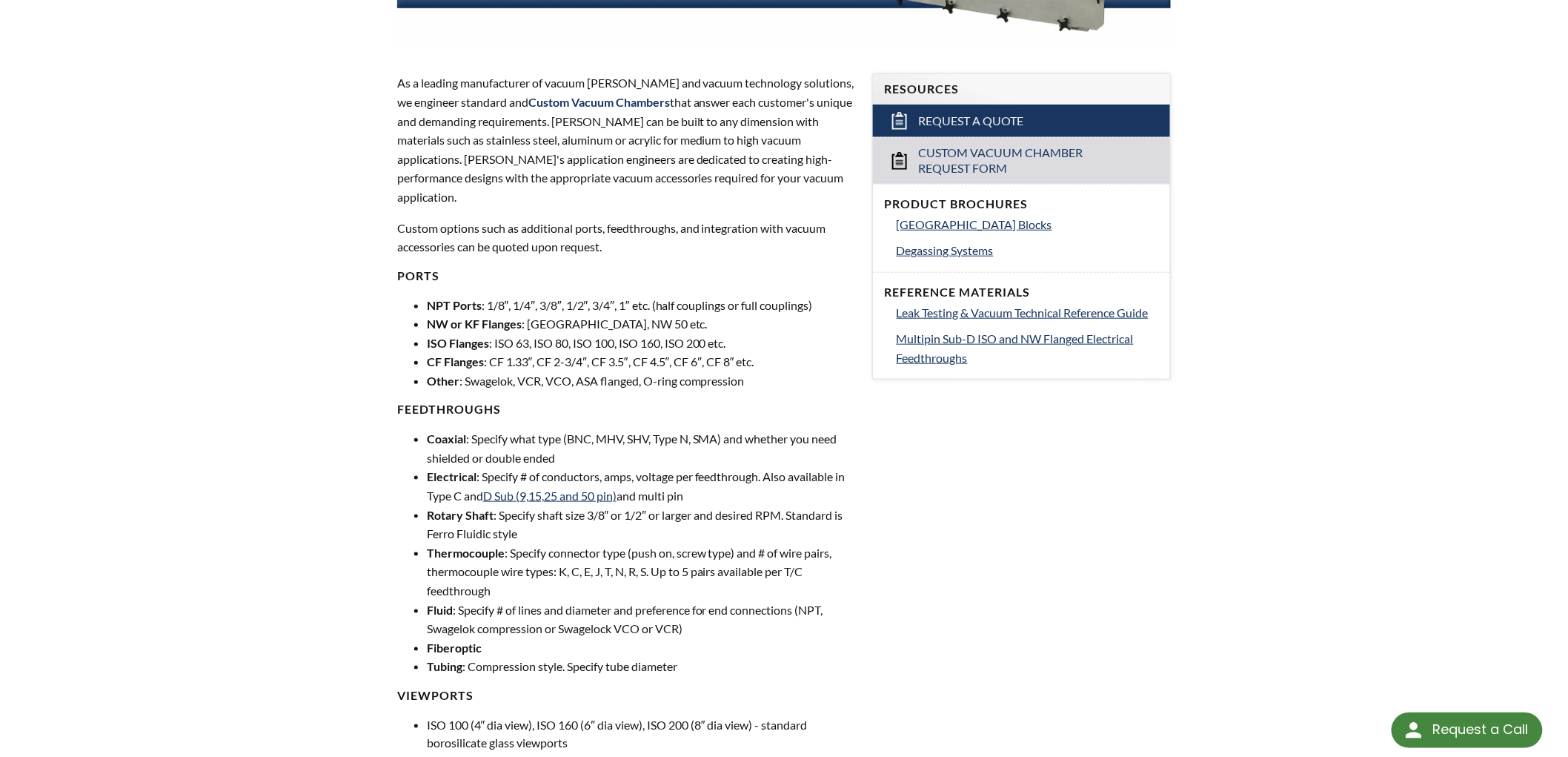
click at [700, 472] on li "Electrical : Specify # of conductors, amps, voltage per feedthrough. Also avail…" at bounding box center [640, 486] width 427 height 38
drag, startPoint x: 695, startPoint y: 473, endPoint x: 431, endPoint y: 404, distance: 272.9
click at [431, 404] on div "As a leading manufacturer of vacuum [PERSON_NAME] and vacuum technology solutio…" at bounding box center [626, 759] width 457 height 1371
copy ul "Coaxial : Specify what type (BNC, MHV, SHV, Type N, SMA) and whether you need s…"
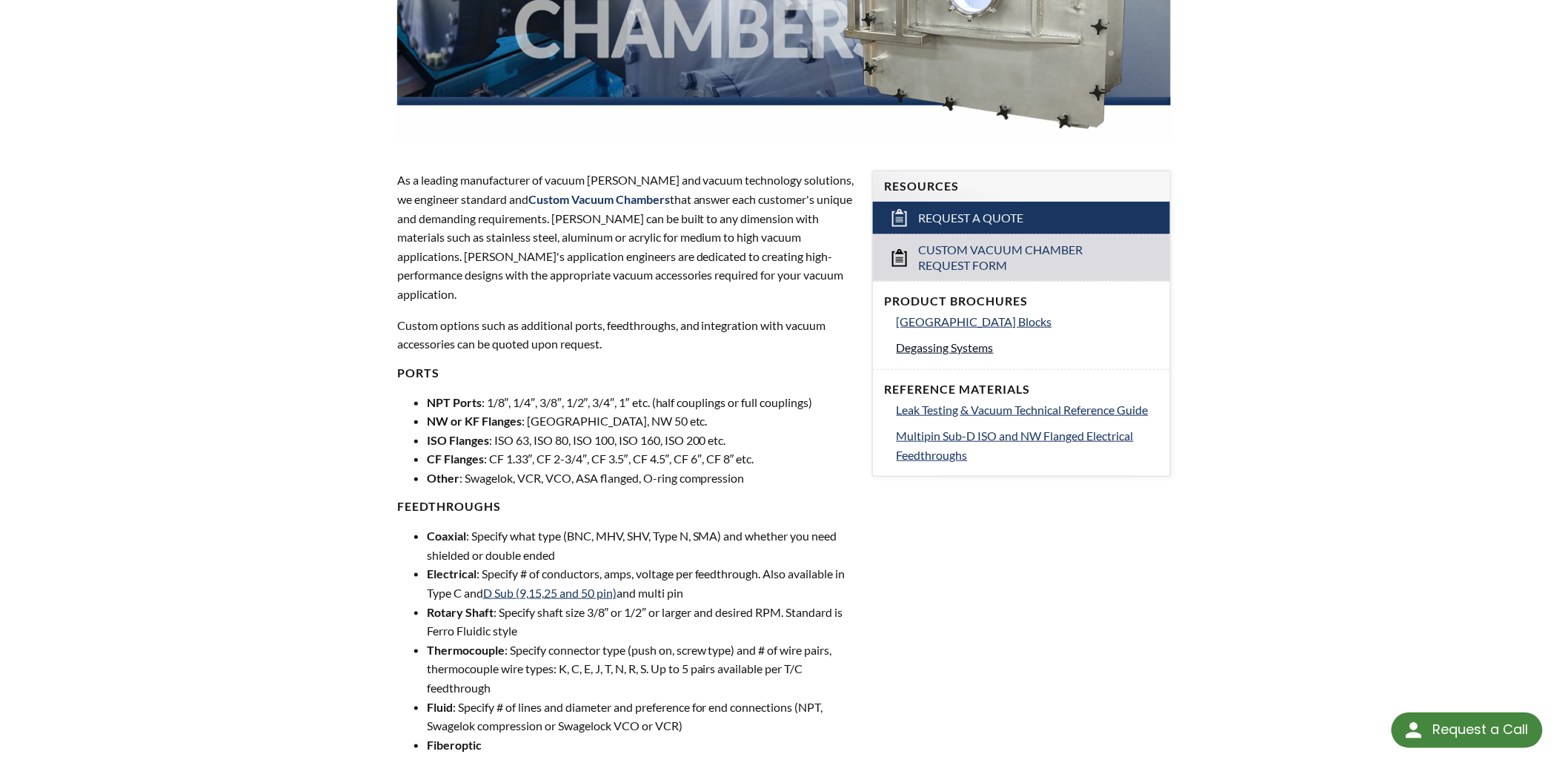
scroll to position [0, 0]
